Goal: Task Accomplishment & Management: Use online tool/utility

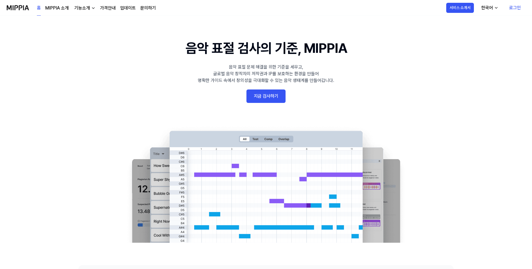
click at [523, 6] on link "로그인" at bounding box center [515, 8] width 21 height 16
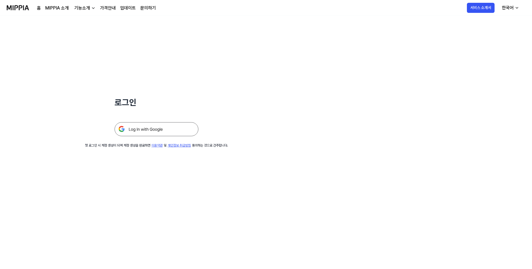
click at [165, 128] on img at bounding box center [157, 129] width 84 height 14
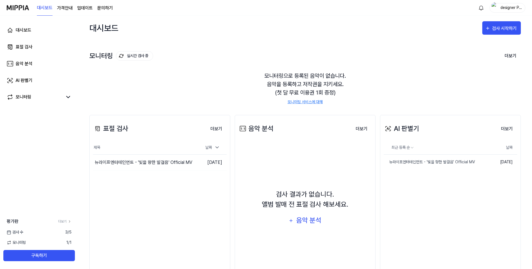
click at [510, 8] on div "designer Park" at bounding box center [511, 7] width 22 height 6
click at [411, 25] on div "대시보드 검사 시작하기" at bounding box center [305, 28] width 432 height 25
click at [17, 231] on span "검사 수" at bounding box center [15, 232] width 16 height 6
click at [63, 232] on div "검사 [DATE]" at bounding box center [39, 232] width 78 height 6
click at [70, 222] on icon at bounding box center [70, 221] width 4 height 4
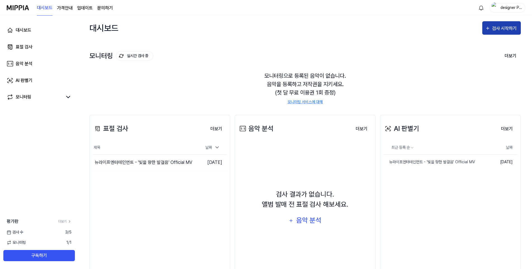
click at [503, 25] on div "검사 시작하기" at bounding box center [505, 28] width 26 height 7
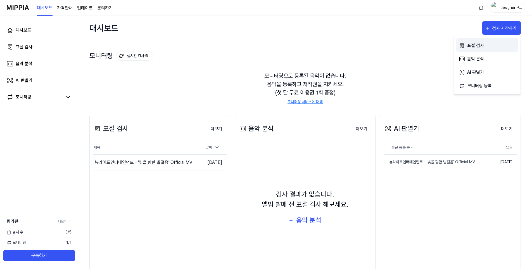
click at [475, 48] on div "표절 검사" at bounding box center [492, 45] width 49 height 7
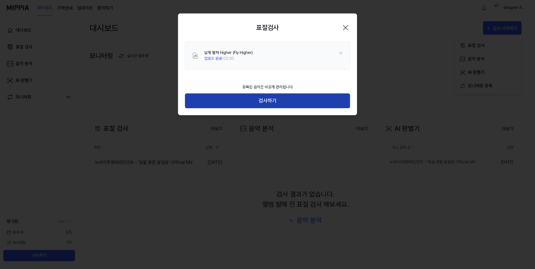
click at [279, 98] on button "검사하기" at bounding box center [267, 100] width 165 height 15
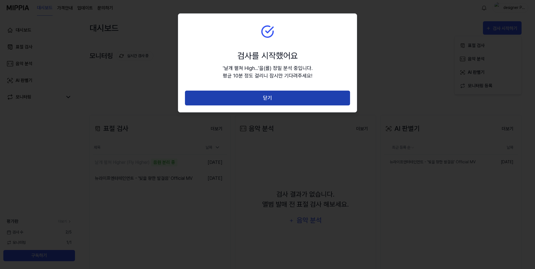
click at [286, 96] on button "닫기" at bounding box center [267, 98] width 165 height 15
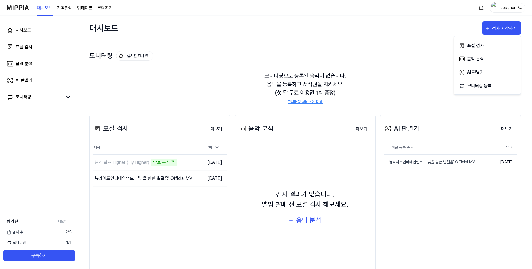
click at [443, 231] on div "AI 판별기 더보기 AI 판별기 최근 등록 순 날짜 뉴라이프엔터테인먼트 - '빛을 향한 발걸음' Official MV 삭제 [DATE] 더보기" at bounding box center [450, 198] width 141 height 167
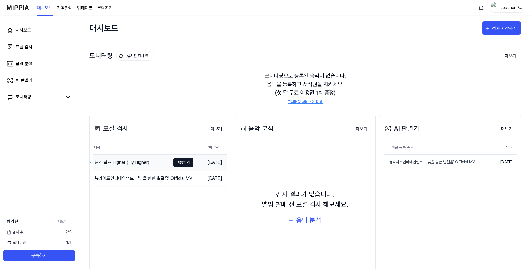
click at [179, 160] on button "이동하기" at bounding box center [183, 162] width 20 height 9
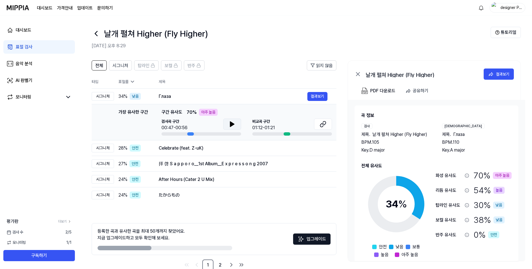
click at [230, 123] on icon at bounding box center [232, 124] width 7 height 7
click at [318, 95] on button "결과보기" at bounding box center [318, 96] width 20 height 9
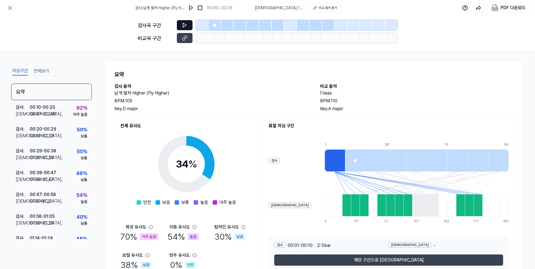
click at [187, 25] on icon at bounding box center [185, 25] width 6 height 6
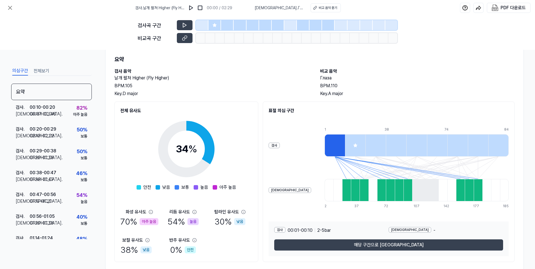
scroll to position [29, 0]
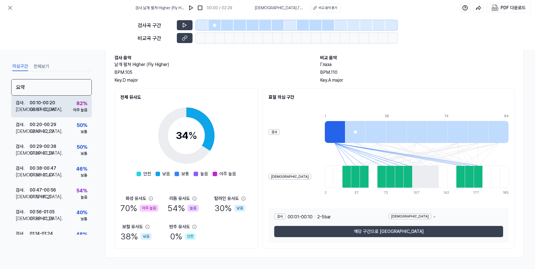
click at [46, 102] on div "00:10 - 00:20" at bounding box center [42, 103] width 25 height 7
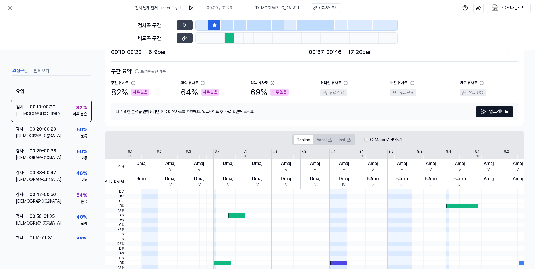
scroll to position [0, 0]
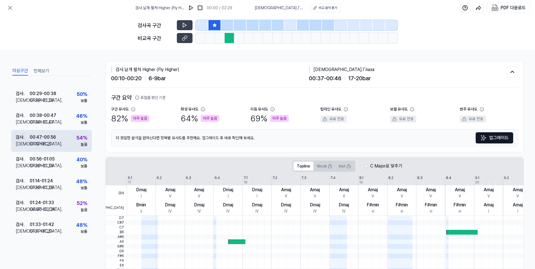
click at [76, 141] on div "54 %" at bounding box center [81, 138] width 11 height 8
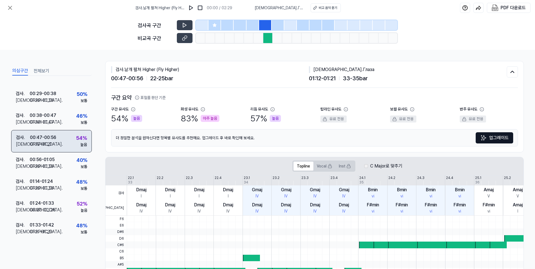
scroll to position [57, 0]
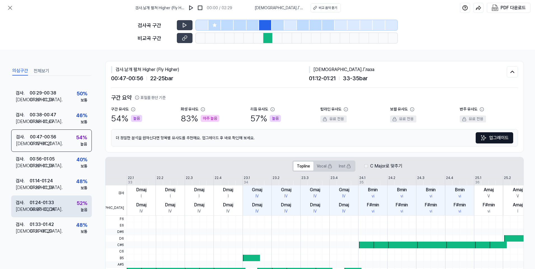
click at [64, 203] on div "검사 . 01:24 - 01:33 비교 . 00:20 - 00:28 52 % 높음" at bounding box center [51, 206] width 81 height 22
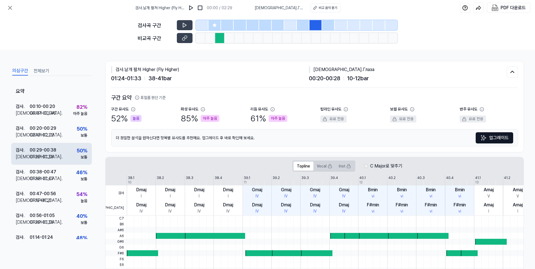
scroll to position [0, 0]
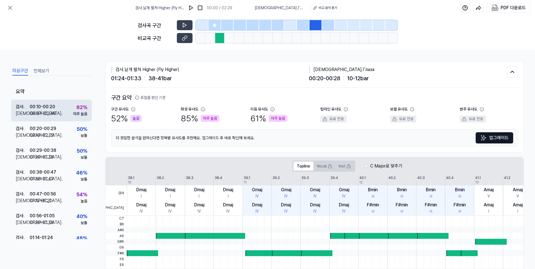
click at [53, 107] on div "00:10 - 00:20" at bounding box center [42, 106] width 25 height 7
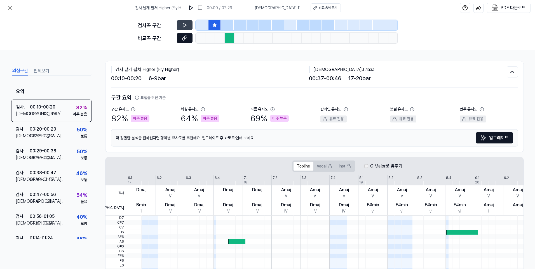
click at [183, 37] on icon at bounding box center [185, 38] width 6 height 6
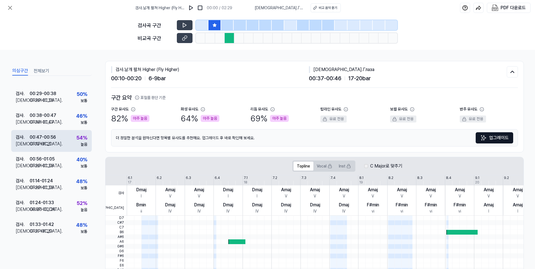
click at [72, 139] on div "검사 . 00:47 - 00:56 비교 . 01:12 - 01:21 54 % 높음" at bounding box center [51, 141] width 81 height 22
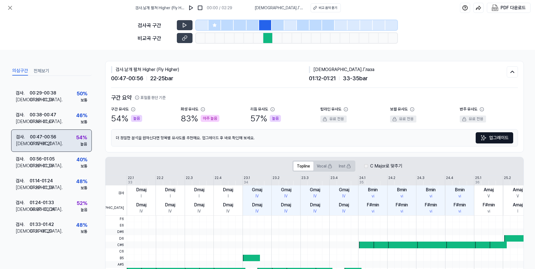
scroll to position [57, 0]
click at [180, 35] on button at bounding box center [185, 38] width 16 height 10
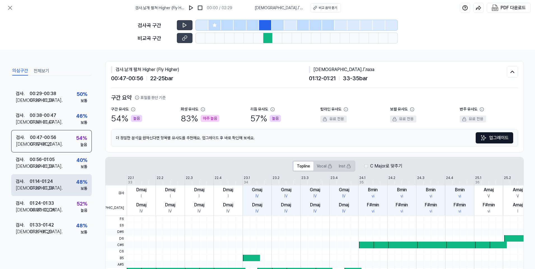
scroll to position [57, 0]
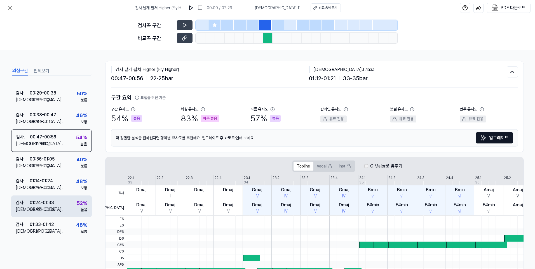
click at [55, 205] on div "검사 . 01:24 - 01:33" at bounding box center [36, 202] width 40 height 7
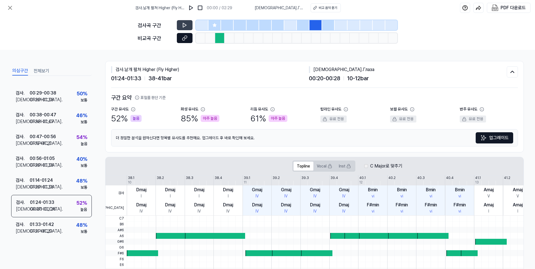
click at [187, 37] on button at bounding box center [185, 38] width 16 height 10
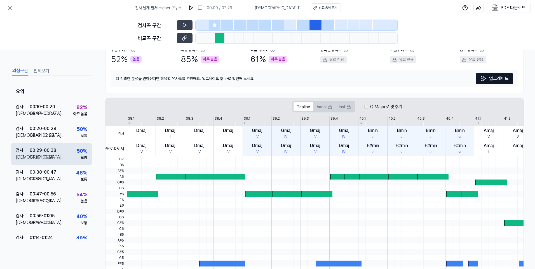
scroll to position [0, 0]
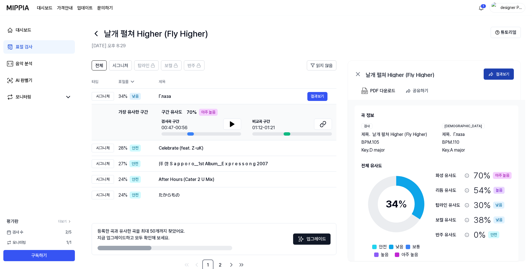
click at [507, 73] on div "결과보기" at bounding box center [502, 74] width 13 height 6
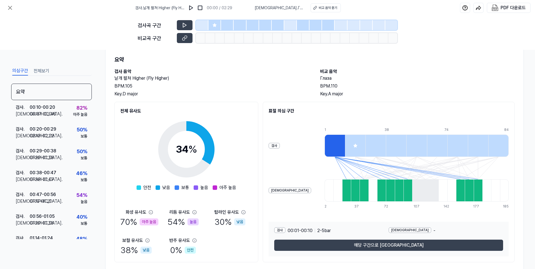
scroll to position [29, 0]
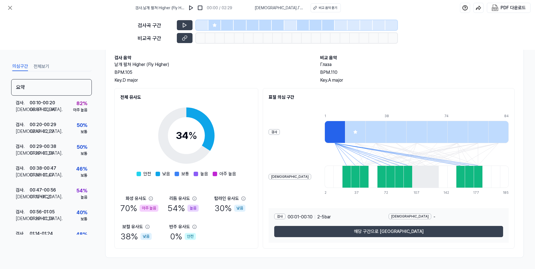
click at [324, 132] on div at bounding box center [334, 132] width 20 height 22
click at [324, 165] on icon at bounding box center [416, 154] width 184 height 22
click at [351, 180] on div at bounding box center [355, 177] width 9 height 22
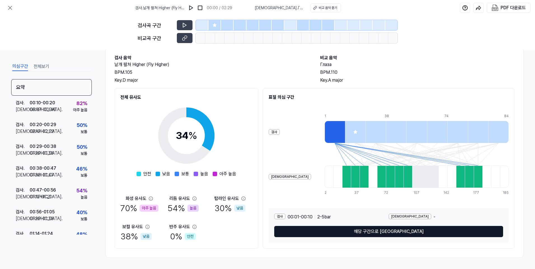
click at [358, 233] on button "해당 구간으로 [GEOGRAPHIC_DATA]" at bounding box center [388, 231] width 229 height 11
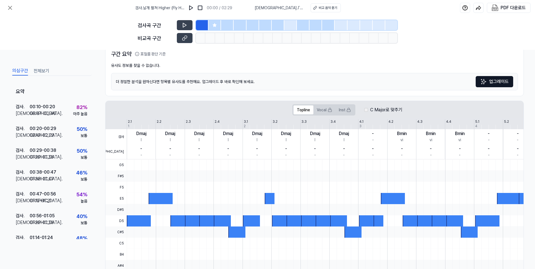
scroll to position [0, 0]
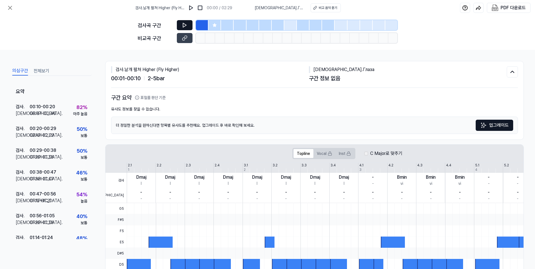
click at [185, 27] on icon at bounding box center [185, 25] width 6 height 6
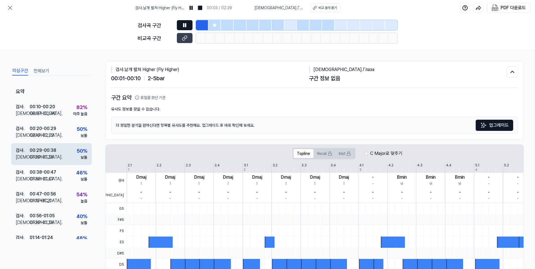
scroll to position [57, 0]
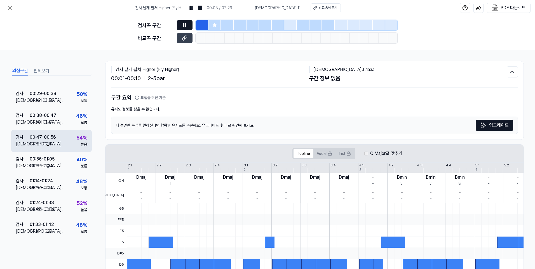
click at [52, 137] on div "00:47 - 00:56" at bounding box center [43, 137] width 26 height 7
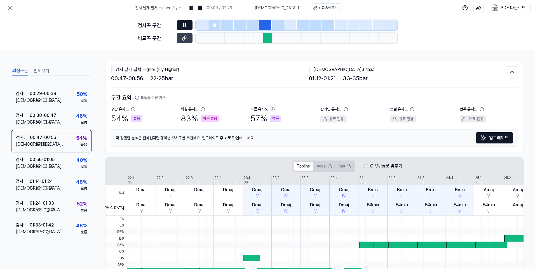
click at [188, 25] on button at bounding box center [185, 25] width 16 height 10
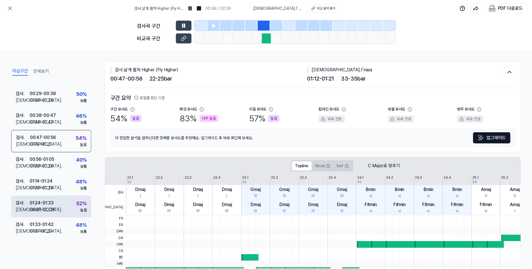
scroll to position [57, 0]
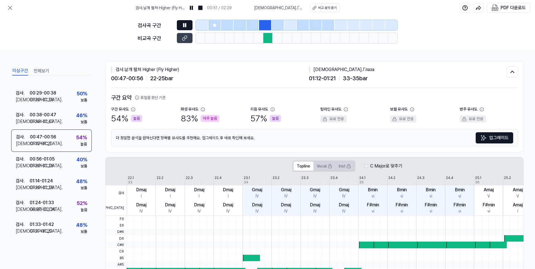
click at [186, 25] on icon at bounding box center [185, 25] width 1 height 4
click at [86, 201] on div "검사 . 01:24 - 01:33 비교 . 00:20 - 00:28 52 % 높음" at bounding box center [51, 206] width 81 height 22
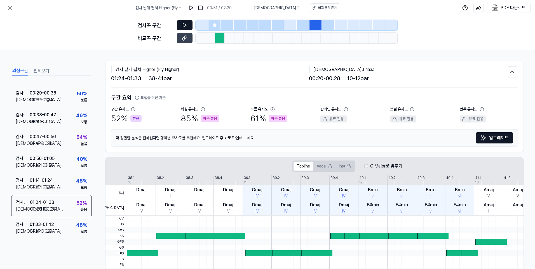
click at [183, 22] on button at bounding box center [185, 25] width 16 height 10
click at [11, 5] on icon at bounding box center [10, 7] width 7 height 7
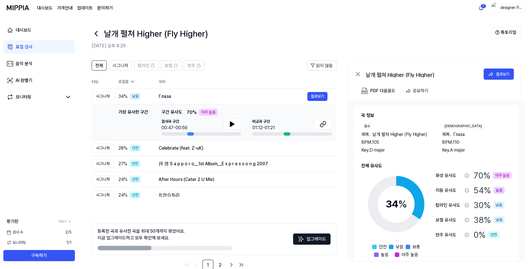
click at [94, 37] on icon at bounding box center [96, 33] width 9 height 9
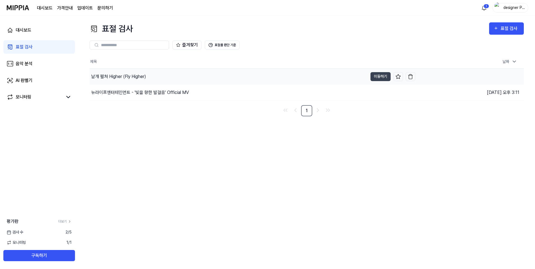
click at [119, 70] on div "날개 펼쳐 Higher (Fly Higher)" at bounding box center [228, 77] width 278 height 16
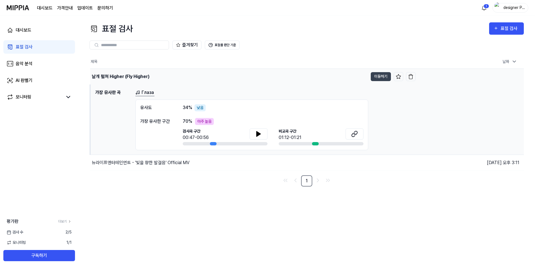
click at [135, 77] on div "날개 펼쳐 Higher (Fly Higher)" at bounding box center [121, 76] width 58 height 7
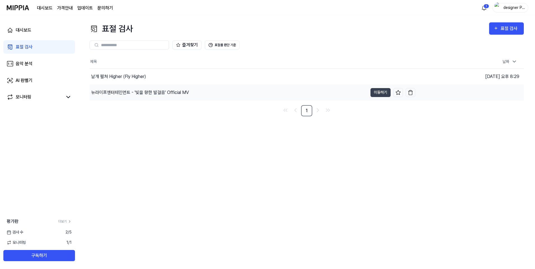
click at [134, 92] on div "뉴라이프엔터테인먼트 - '빛을 향한 발걸음' Official MV" at bounding box center [140, 92] width 98 height 7
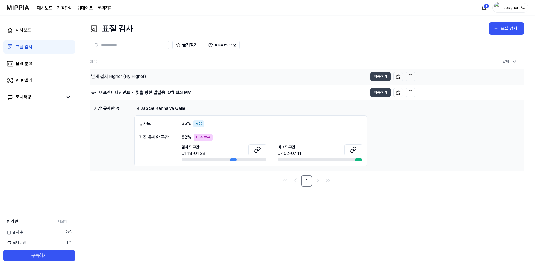
click at [132, 79] on div "날개 펼쳐 Higher (Fly Higher)" at bounding box center [118, 76] width 55 height 7
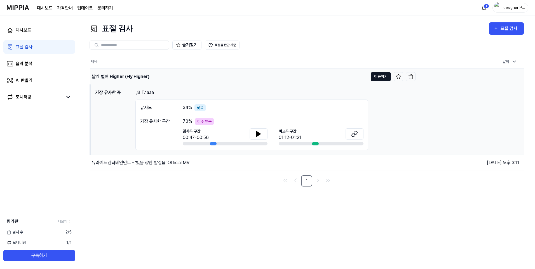
click at [386, 76] on button "이동하기" at bounding box center [380, 76] width 20 height 9
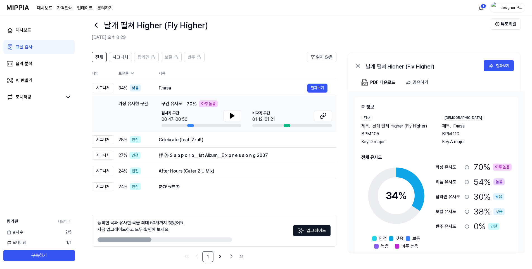
scroll to position [13, 0]
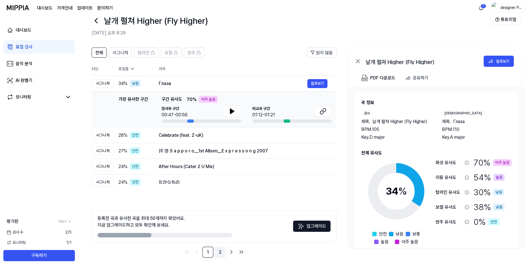
click at [224, 253] on link "2" at bounding box center [220, 252] width 11 height 11
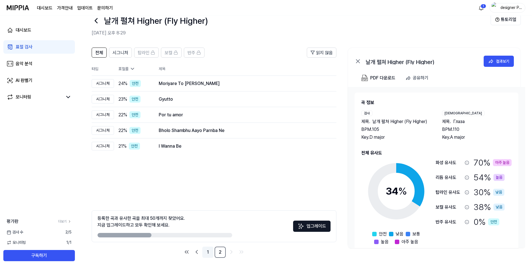
click at [211, 256] on link "1" at bounding box center [207, 252] width 11 height 11
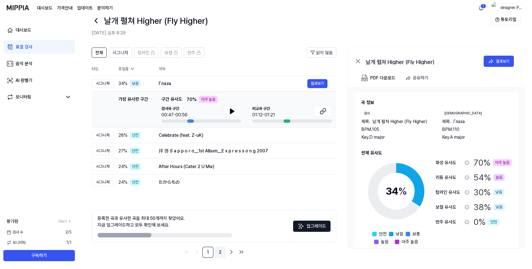
click at [221, 252] on link "2" at bounding box center [220, 252] width 11 height 11
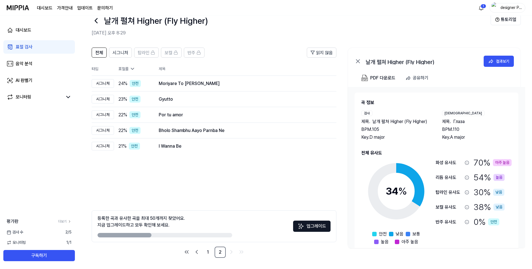
click at [96, 26] on div at bounding box center [96, 20] width 9 height 13
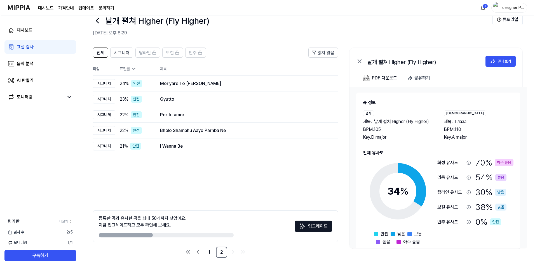
scroll to position [0, 0]
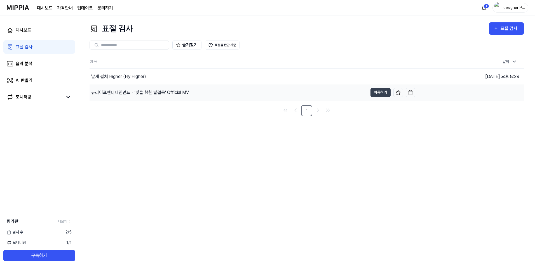
click at [148, 91] on div "뉴라이프엔터테인먼트 - '빛을 향한 발걸음' Official MV" at bounding box center [140, 92] width 98 height 7
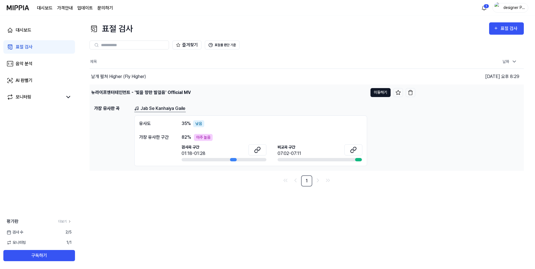
click at [382, 91] on button "이동하기" at bounding box center [380, 92] width 20 height 9
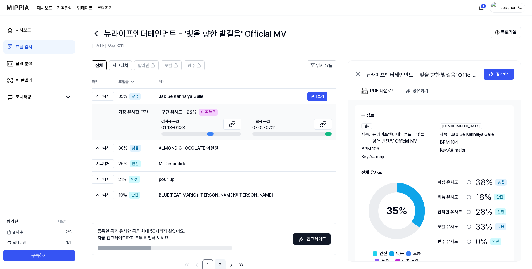
click at [217, 268] on link "2" at bounding box center [220, 264] width 11 height 11
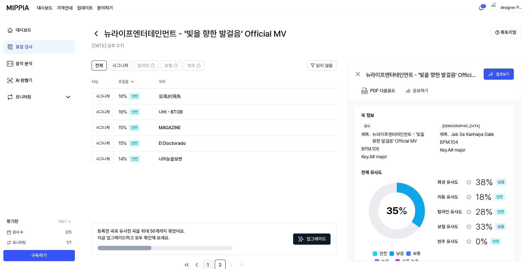
click at [206, 265] on link "1" at bounding box center [207, 264] width 11 height 11
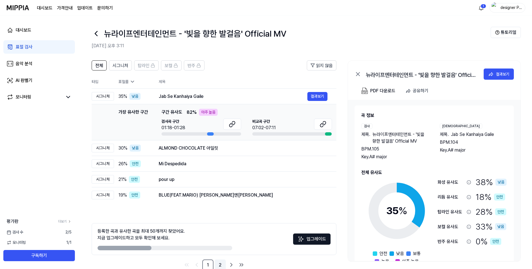
click at [218, 263] on link "2" at bounding box center [220, 264] width 11 height 11
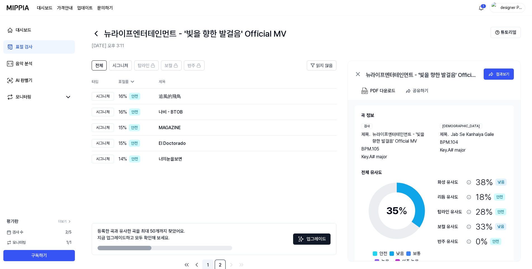
click at [210, 263] on link "1" at bounding box center [207, 264] width 11 height 11
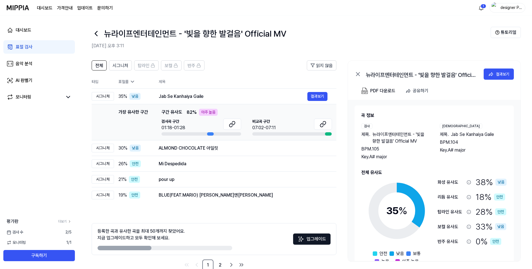
click at [95, 30] on icon at bounding box center [96, 33] width 9 height 9
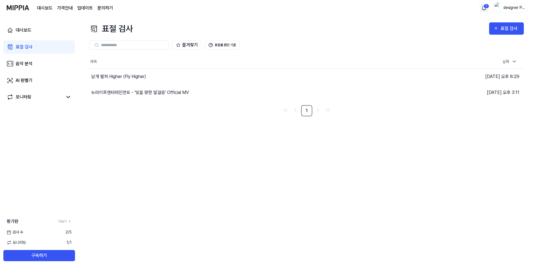
click at [482, 9] on html "대시보드 가격안내 업데이트 문의하기 1 designer Park 대시보드 표절 검사 음악 분석 AI 판별기 모니터링 평가판 더보기 검사 [DA…" at bounding box center [267, 134] width 535 height 269
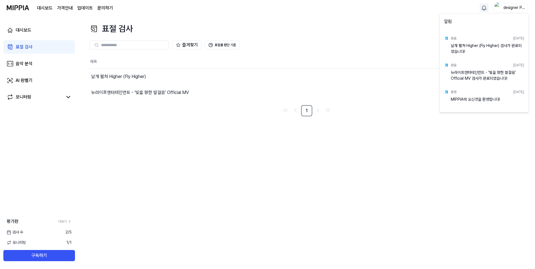
click at [431, 29] on html "대시보드 가격안내 업데이트 문의하기 designer Park 대시보드 표절 검사 음악 분석 AI 판별기 모니터링 평가판 더보기 검사 [DATE…" at bounding box center [267, 134] width 535 height 269
